Goal: Task Accomplishment & Management: Manage account settings

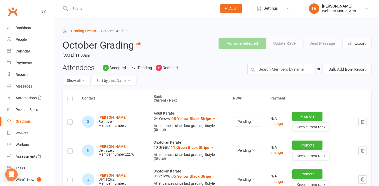
click at [128, 8] on input "text" at bounding box center [140, 8] width 145 height 7
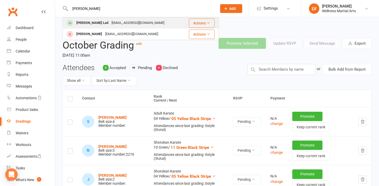
type input "[PERSON_NAME]"
click at [110, 23] on div "[EMAIL_ADDRESS][DOMAIN_NAME]" at bounding box center [138, 23] width 56 height 8
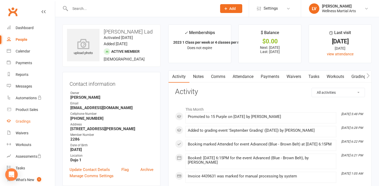
click at [21, 120] on div "Gradings" at bounding box center [23, 121] width 15 height 4
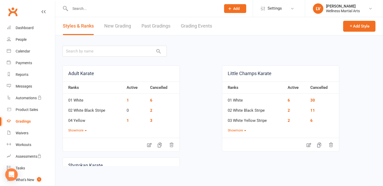
click at [193, 24] on link "Grading Events" at bounding box center [196, 26] width 31 height 18
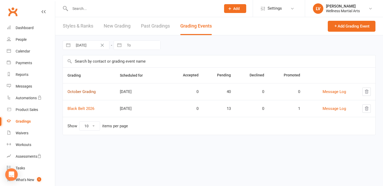
click at [86, 92] on link "October Grading" at bounding box center [81, 92] width 28 height 5
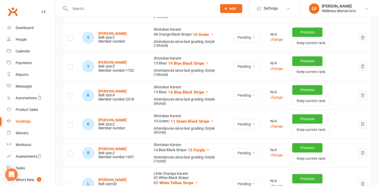
scroll to position [657, 0]
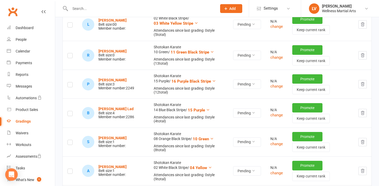
click at [362, 111] on icon "button" at bounding box center [362, 113] width 3 height 4
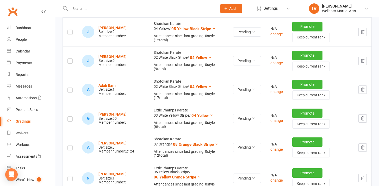
scroll to position [0, 0]
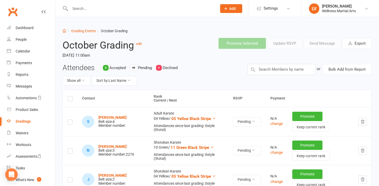
click at [197, 44] on div "Promote Selected Update RSVP Send Message Export" at bounding box center [282, 43] width 185 height 19
click at [274, 68] on input "text" at bounding box center [281, 69] width 68 height 11
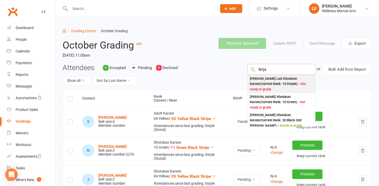
type input "brija"
click at [285, 82] on span "Not ready to grade" at bounding box center [278, 86] width 56 height 9
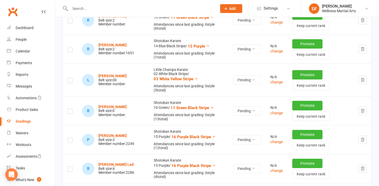
scroll to position [648, 0]
